Goal: Communication & Community: Answer question/provide support

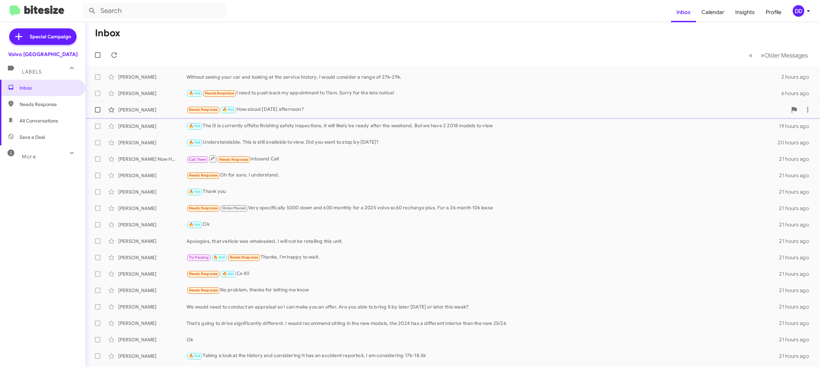
click at [345, 110] on div "Needs Response 🔥 Hot How about Saturday afternoon?" at bounding box center [487, 110] width 601 height 8
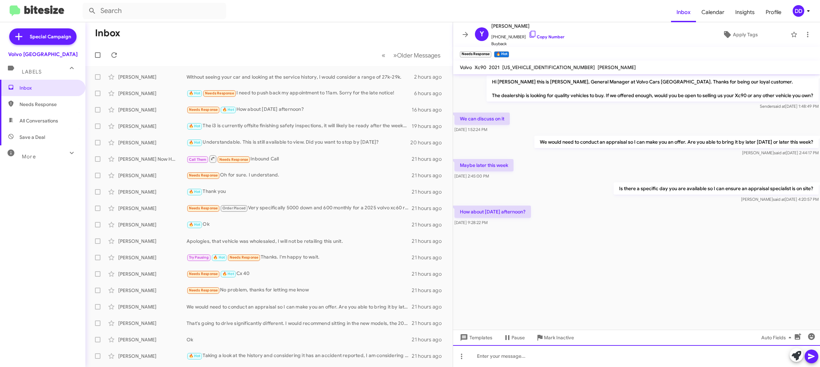
click at [589, 362] on div at bounding box center [636, 356] width 367 height 22
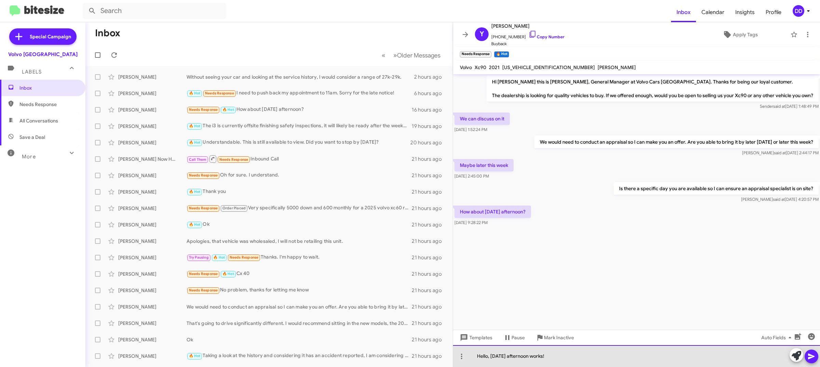
click at [569, 360] on div "Hello, Saturday afternoon works!" at bounding box center [636, 356] width 367 height 22
